Goal: Task Accomplishment & Management: Manage account settings

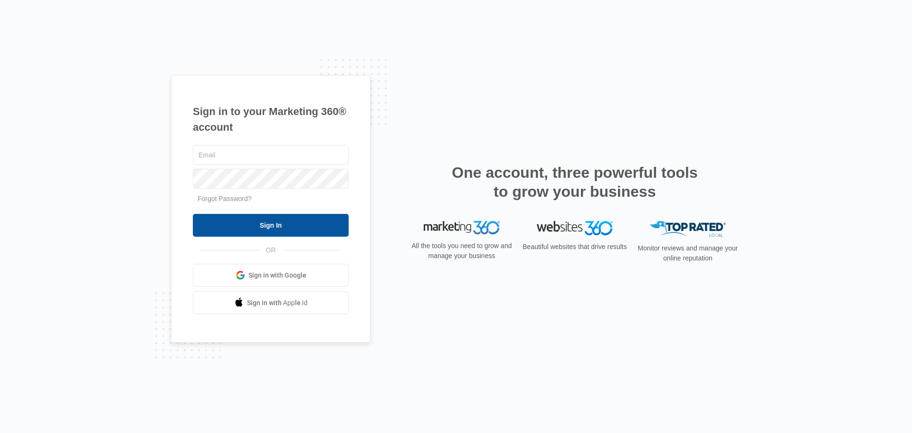
type input "jennefersnider@christiharris.com"
click at [266, 222] on input "Sign In" at bounding box center [271, 225] width 156 height 23
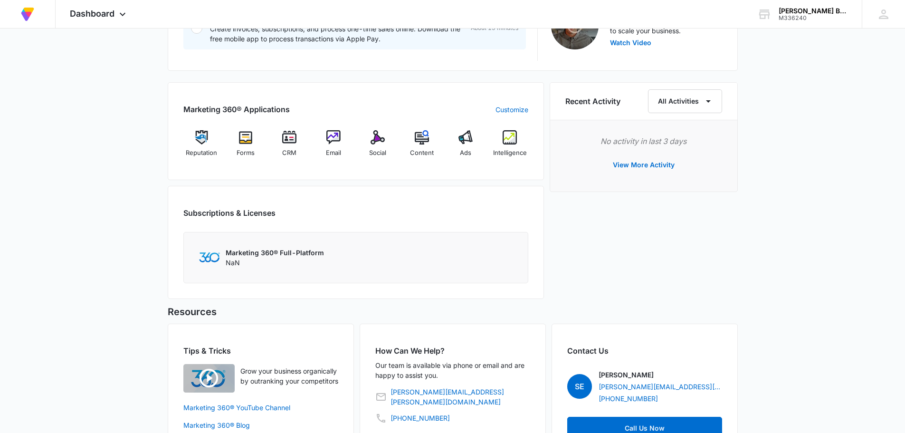
scroll to position [239, 0]
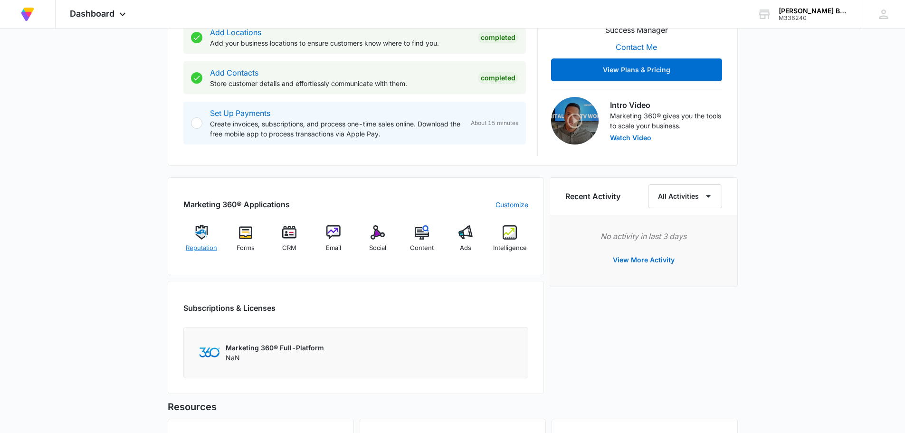
click at [203, 236] on img at bounding box center [201, 232] width 14 height 14
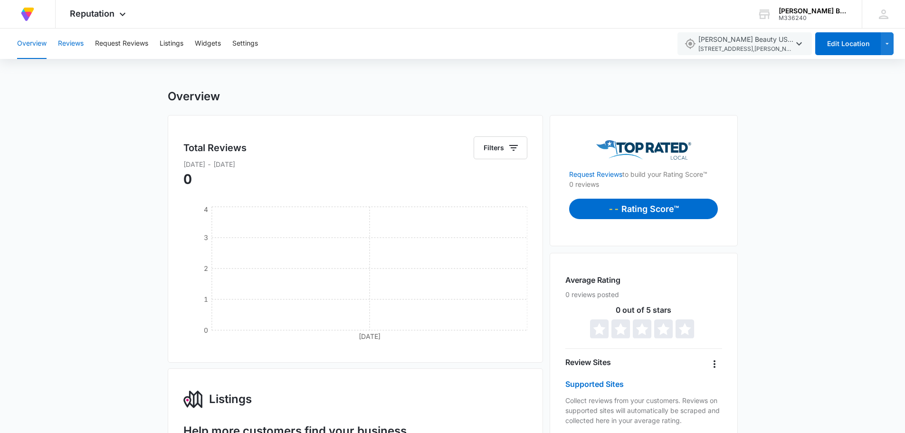
click at [72, 41] on button "Reviews" at bounding box center [71, 44] width 26 height 30
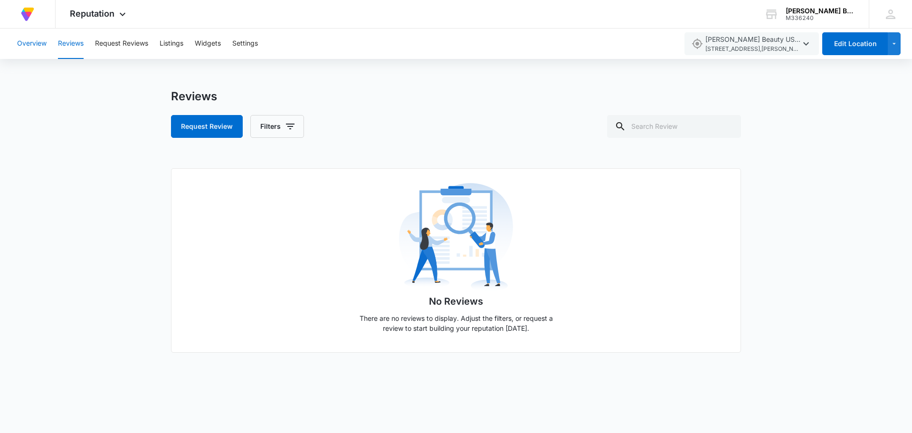
click at [29, 41] on button "Overview" at bounding box center [31, 44] width 29 height 30
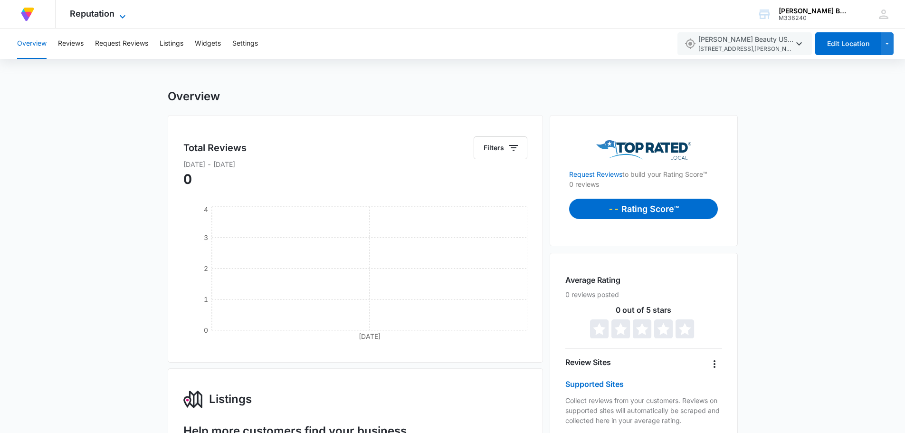
click at [108, 14] on span "Reputation" at bounding box center [92, 14] width 45 height 10
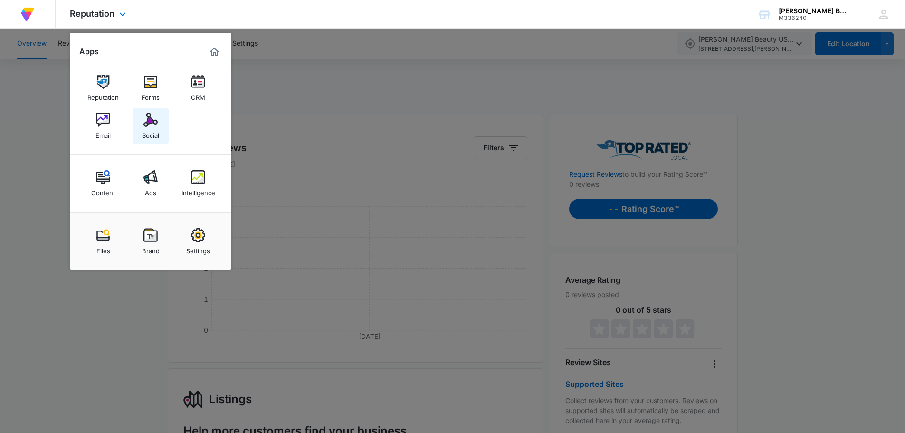
click at [151, 119] on img at bounding box center [150, 120] width 14 height 14
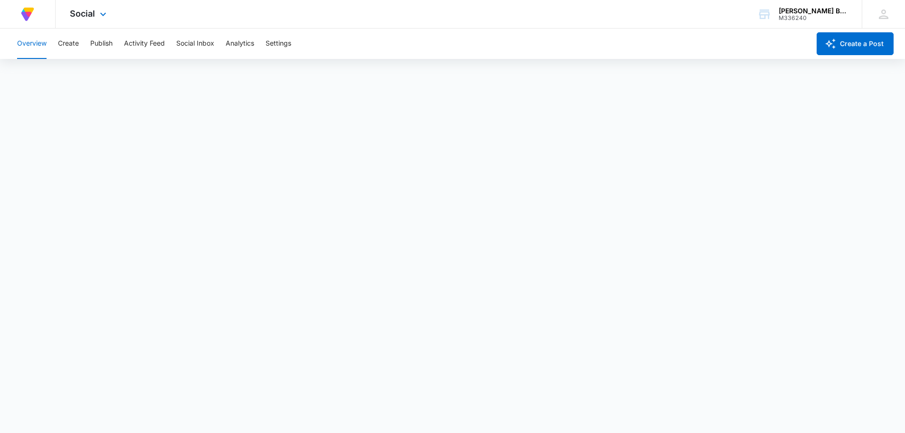
click at [27, 11] on img at bounding box center [27, 14] width 17 height 17
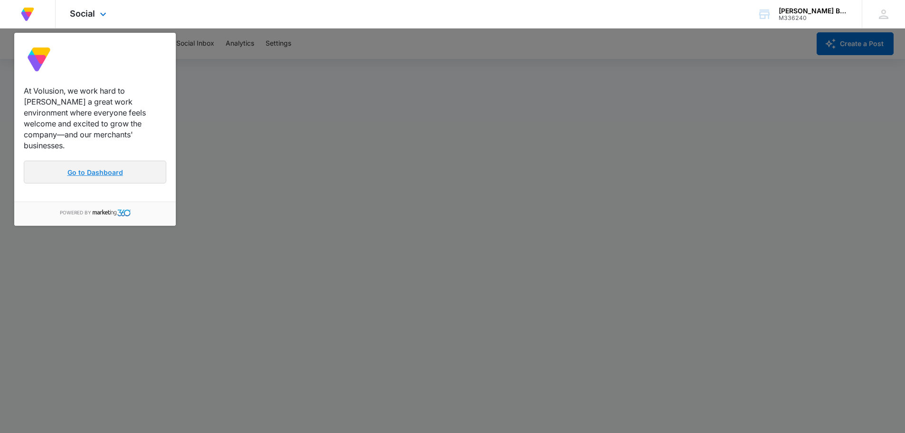
click at [80, 161] on link "Go to Dashboard" at bounding box center [95, 172] width 143 height 23
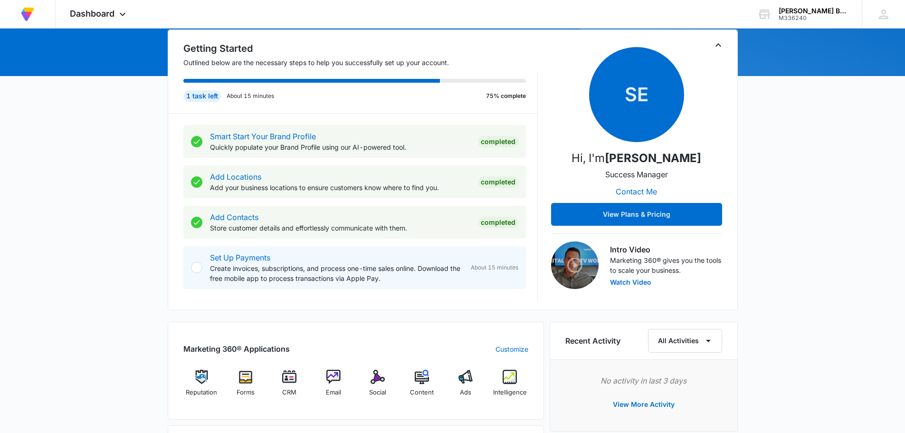
scroll to position [238, 0]
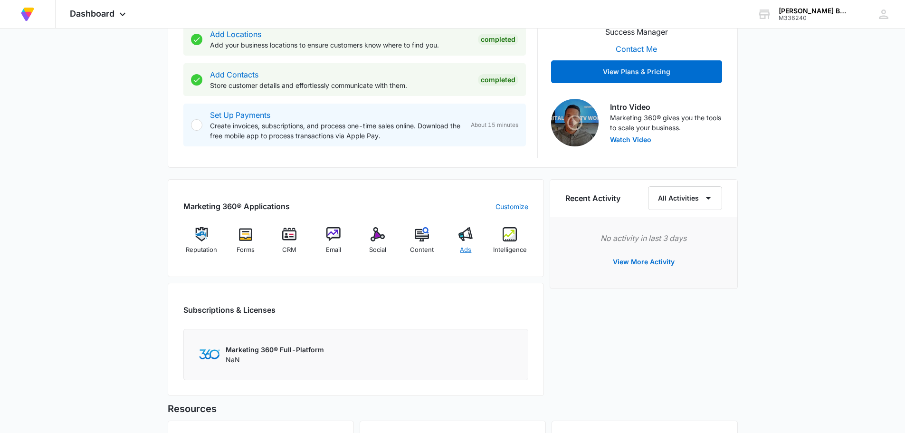
click at [465, 241] on div "Ads" at bounding box center [466, 244] width 37 height 34
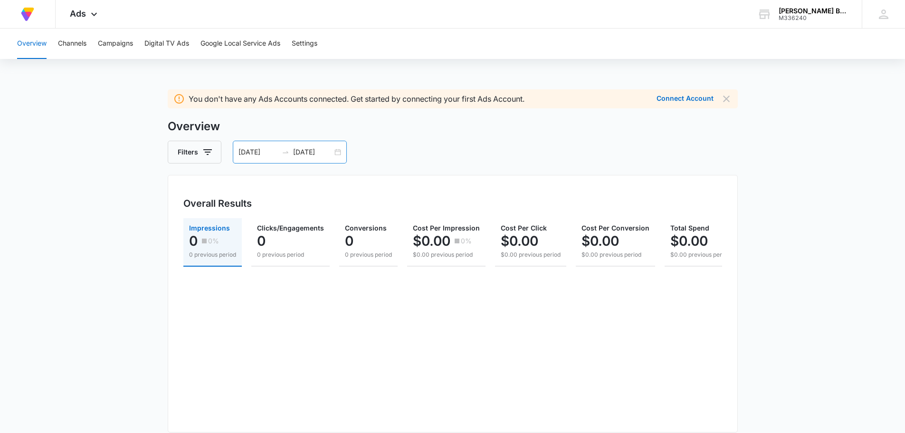
click at [274, 149] on input "08/03/2025" at bounding box center [257, 152] width 39 height 10
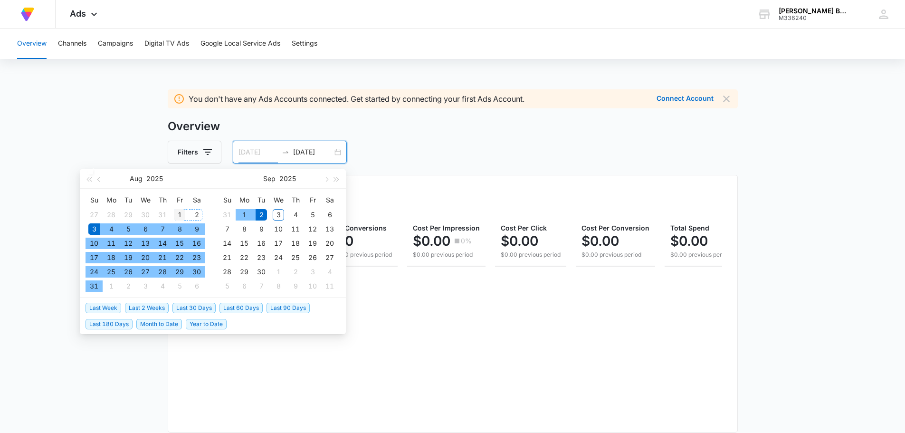
type input "08/01/2025"
click at [175, 213] on div "1" at bounding box center [179, 214] width 11 height 11
type input "08/28/2025"
click at [164, 269] on div "28" at bounding box center [162, 271] width 11 height 11
